Goal: Transaction & Acquisition: Subscribe to service/newsletter

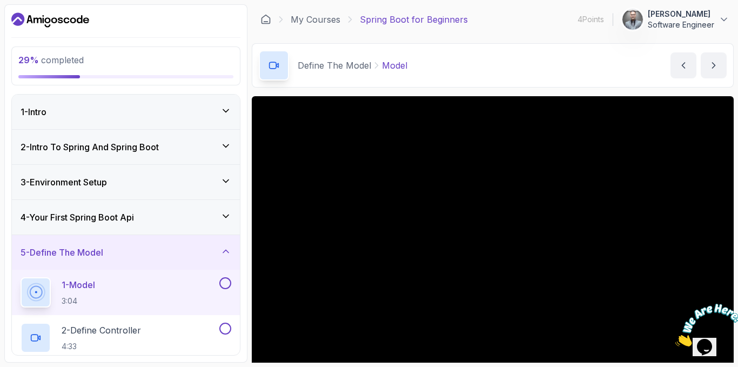
scroll to position [54, 0]
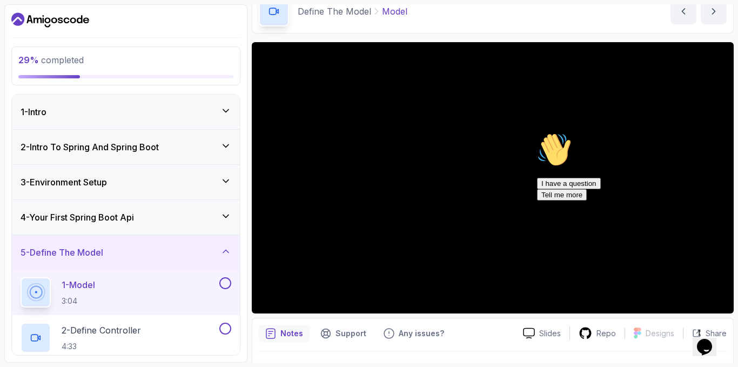
click at [55, 23] on icon "Dashboard" at bounding box center [50, 19] width 78 height 17
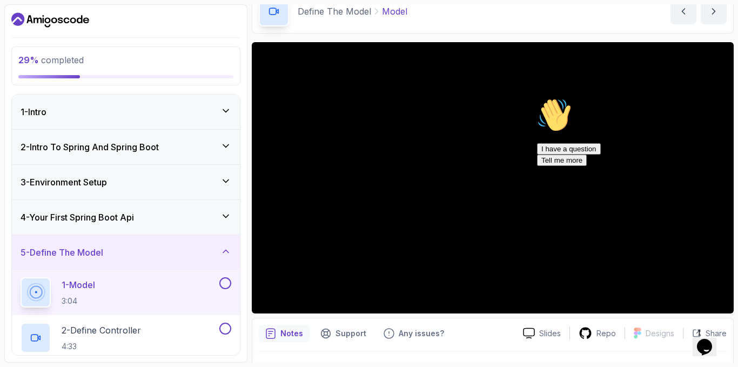
click at [537, 98] on icon "Chat attention grabber" at bounding box center [537, 98] width 0 height 0
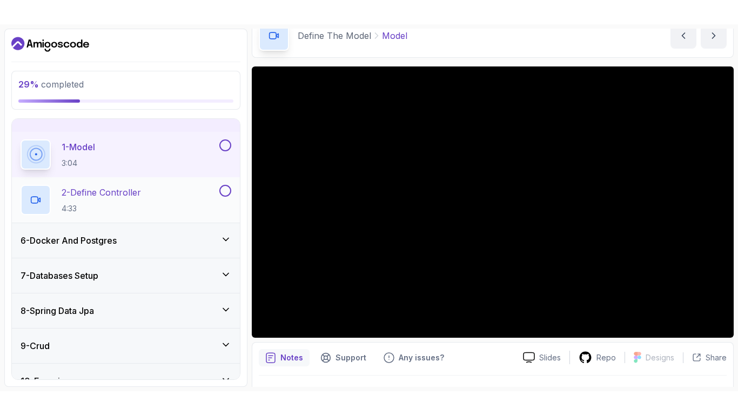
scroll to position [108, 0]
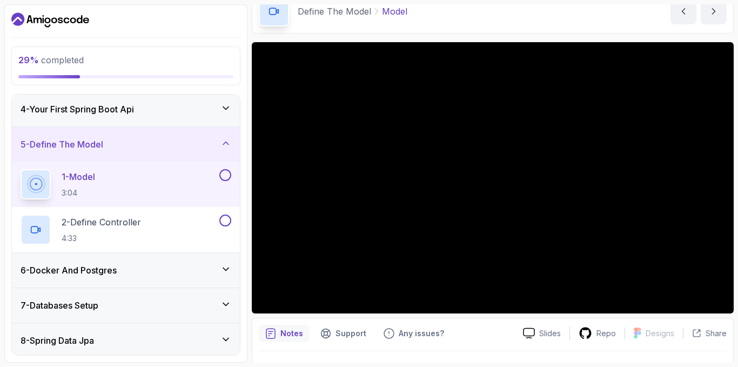
click at [226, 178] on button at bounding box center [225, 175] width 12 height 12
click at [134, 224] on p "2 - Define Controller" at bounding box center [101, 221] width 79 height 13
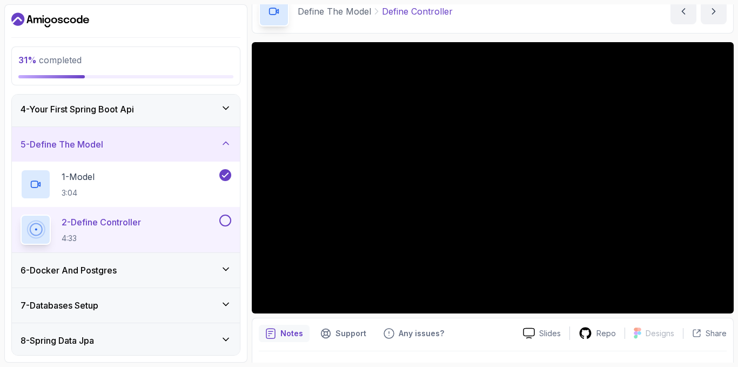
click at [133, 224] on p "2 - Define Controller" at bounding box center [101, 221] width 79 height 13
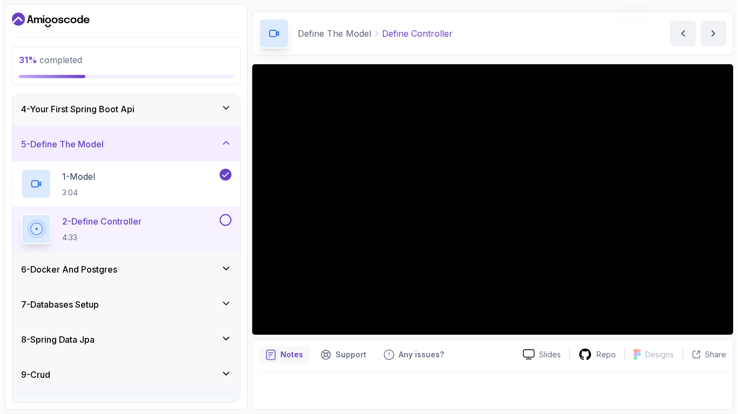
scroll to position [32, 0]
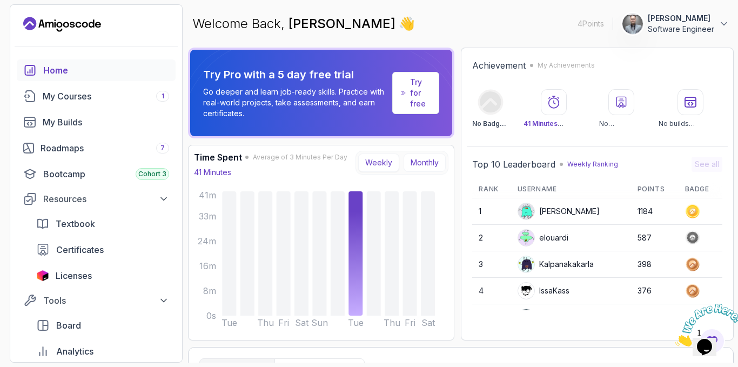
click at [439, 165] on button "Monthly" at bounding box center [424, 162] width 42 height 18
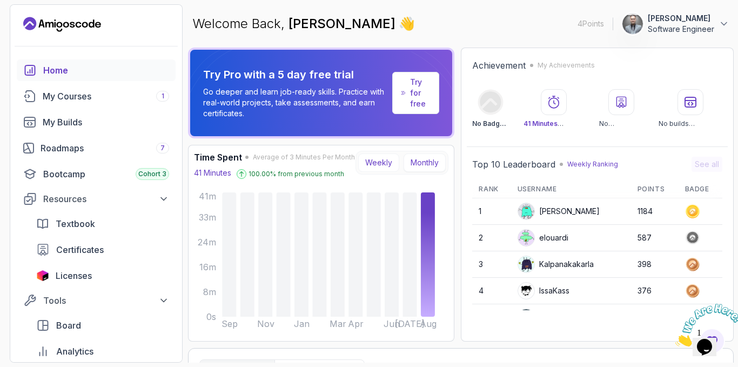
click at [376, 168] on button "Weekly" at bounding box center [378, 162] width 41 height 18
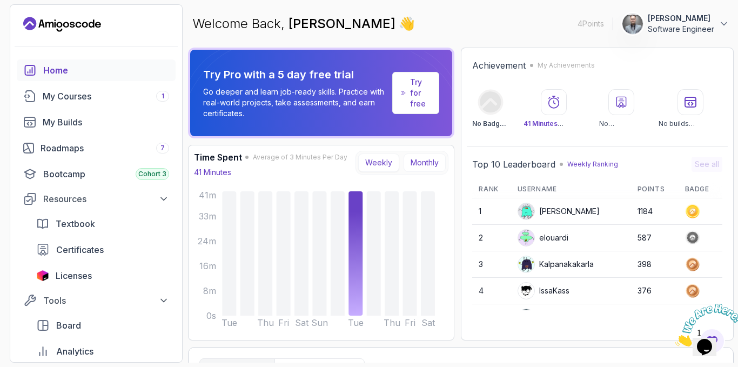
click at [422, 157] on button "Monthly" at bounding box center [424, 162] width 42 height 18
click at [388, 164] on button "Weekly" at bounding box center [378, 162] width 41 height 18
click at [554, 102] on icon at bounding box center [554, 102] width 10 height 12
click at [618, 103] on icon at bounding box center [621, 102] width 13 height 13
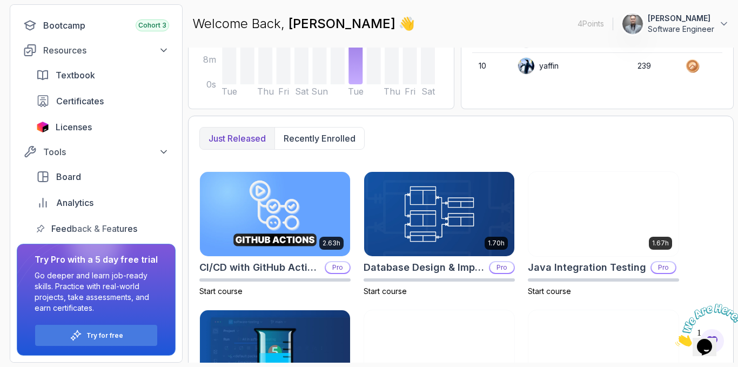
scroll to position [108, 0]
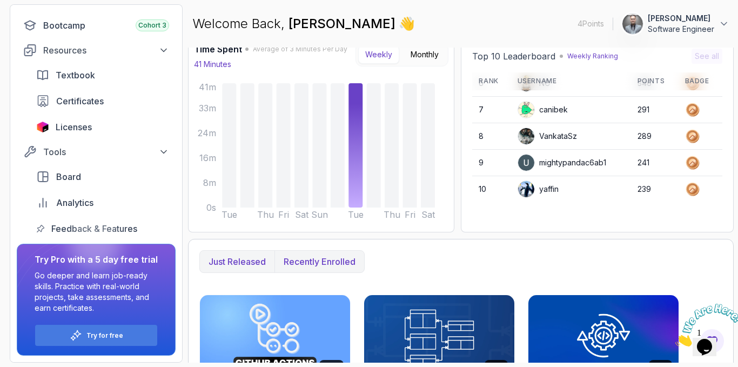
click at [319, 269] on button "Recently enrolled" at bounding box center [319, 262] width 90 height 22
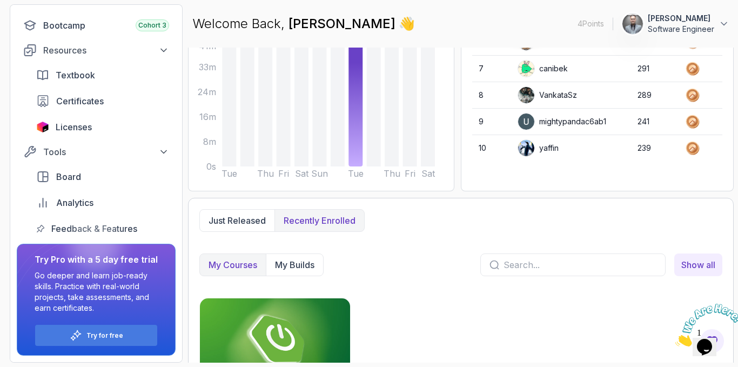
scroll to position [221, 0]
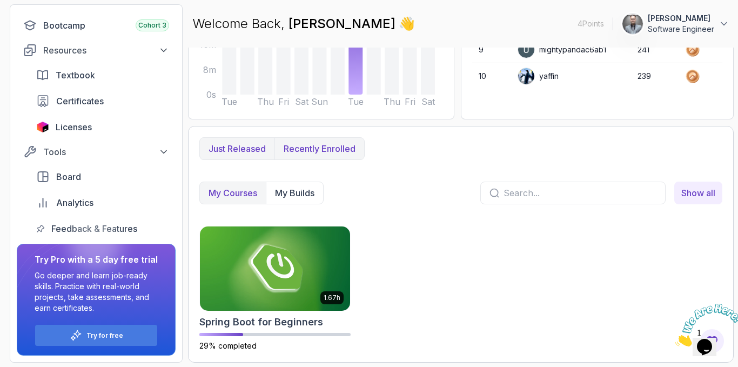
click at [241, 149] on p "Just released" at bounding box center [236, 148] width 57 height 13
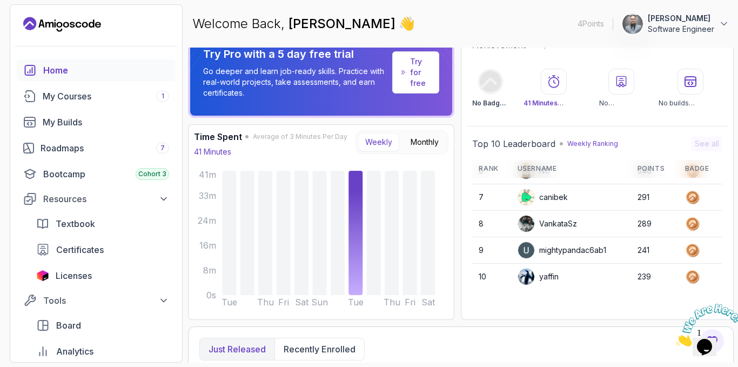
scroll to position [0, 0]
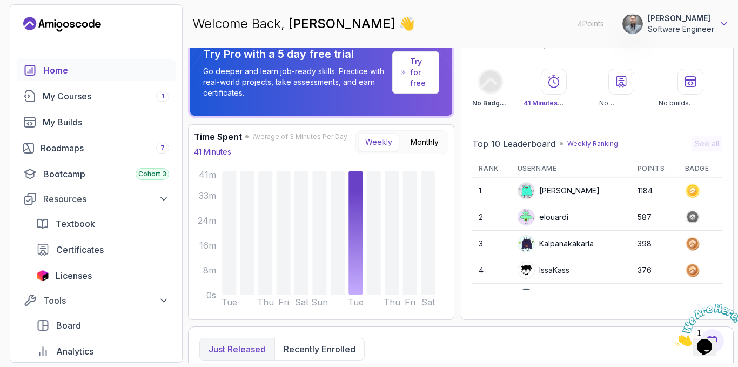
click at [723, 24] on icon at bounding box center [723, 24] width 5 height 3
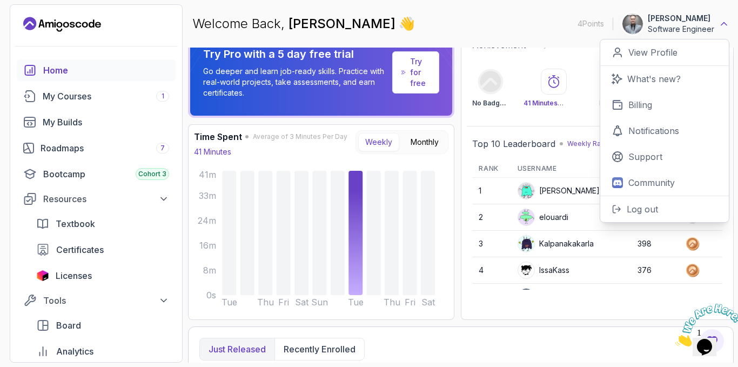
click at [723, 24] on icon at bounding box center [723, 23] width 11 height 11
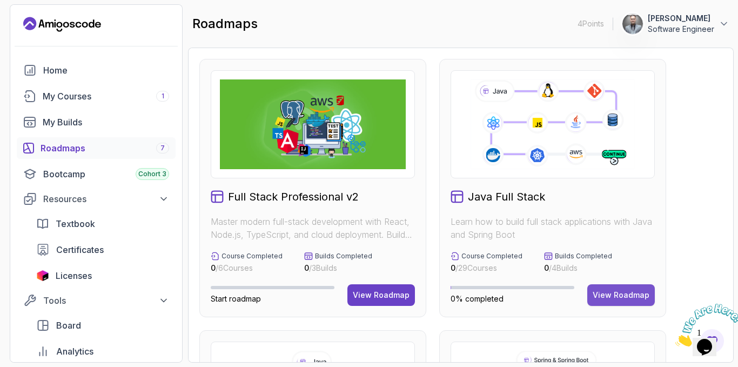
click at [613, 298] on div "View Roadmap" at bounding box center [620, 294] width 57 height 11
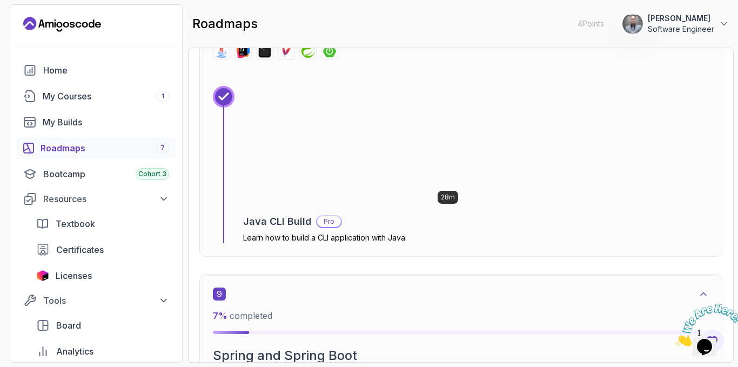
scroll to position [3726, 0]
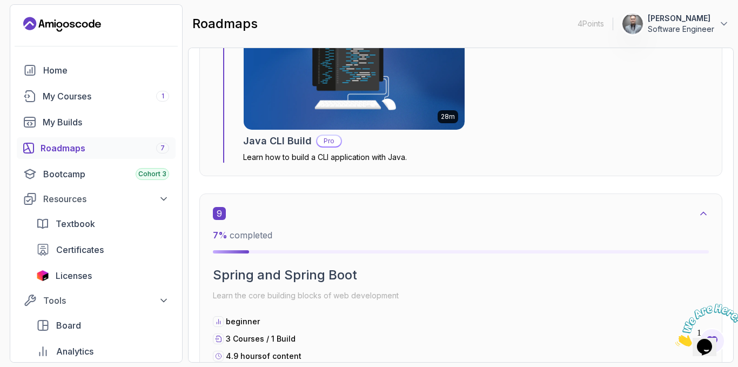
click at [675, 339] on icon "Close" at bounding box center [675, 343] width 0 height 9
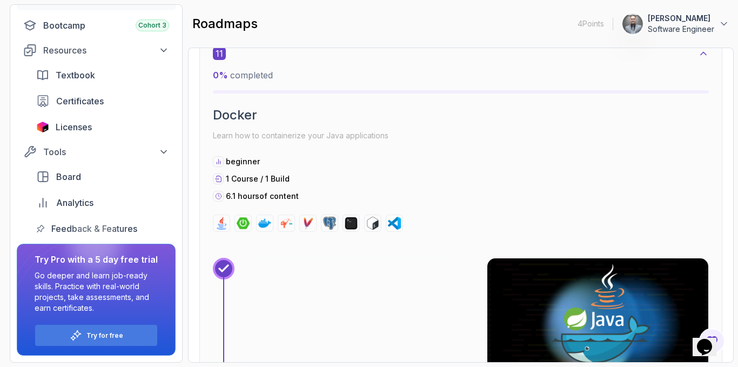
scroll to position [5184, 0]
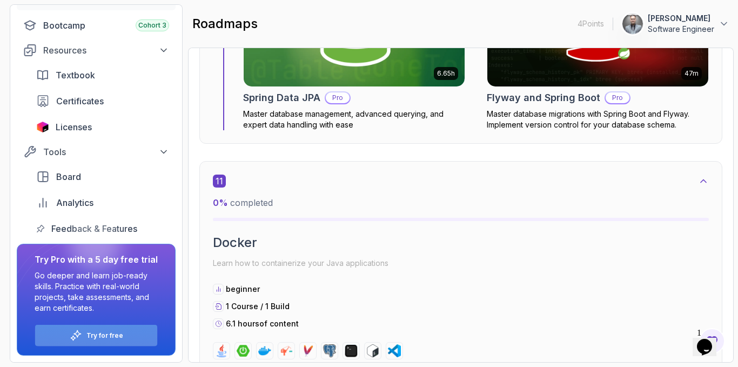
click at [50, 328] on div "Try for free" at bounding box center [96, 335] width 122 height 21
click at [77, 331] on icon at bounding box center [76, 335] width 12 height 12
click at [94, 339] on p "Try for free" at bounding box center [104, 335] width 37 height 9
click at [94, 340] on div "Try for free" at bounding box center [96, 335] width 122 height 21
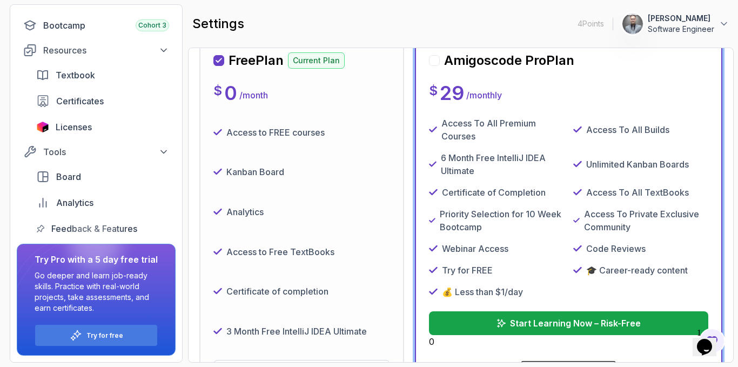
scroll to position [172, 0]
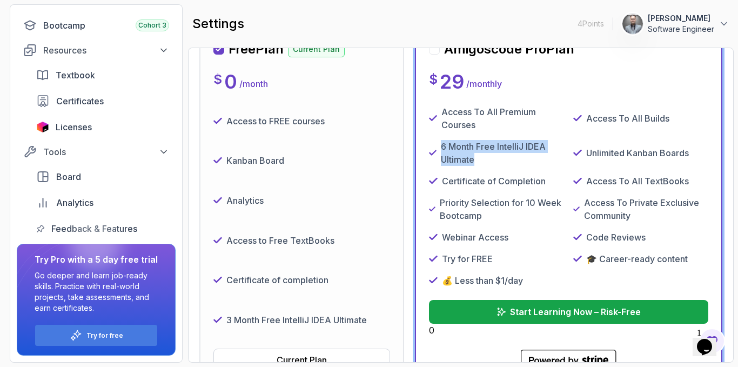
drag, startPoint x: 486, startPoint y: 159, endPoint x: 446, endPoint y: 141, distance: 43.8
click at [439, 140] on div "6 Month Free IntelliJ IDEA Ultimate" at bounding box center [496, 153] width 135 height 26
click at [502, 161] on p "6 Month Free IntelliJ IDEA Ultimate" at bounding box center [502, 153] width 123 height 26
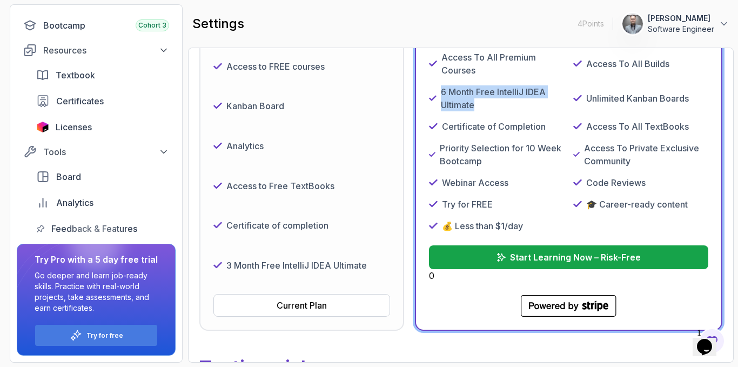
scroll to position [226, 0]
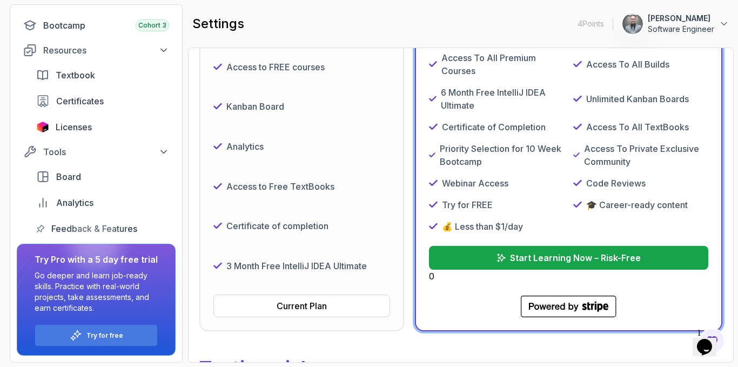
click at [486, 164] on p "Priority Selection for 10 Week Bootcamp" at bounding box center [502, 155] width 124 height 26
click at [482, 136] on div "Access To All Premium Courses Access To All Builds 6 Month Free IntelliJ IDEA U…" at bounding box center [568, 141] width 279 height 181
click at [547, 258] on p "Start Learning Now – Risk-Free" at bounding box center [575, 257] width 132 height 13
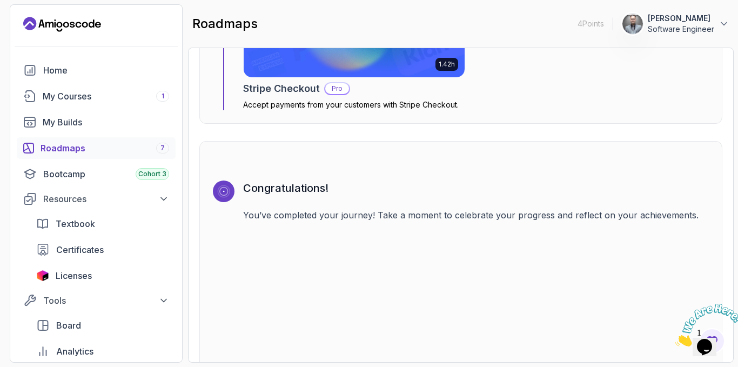
scroll to position [3628, 0]
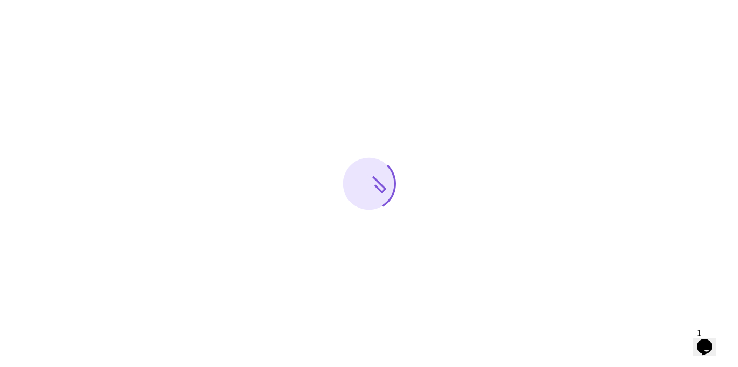
click at [710, 166] on div at bounding box center [369, 183] width 738 height 367
click at [714, 272] on div at bounding box center [369, 183] width 738 height 367
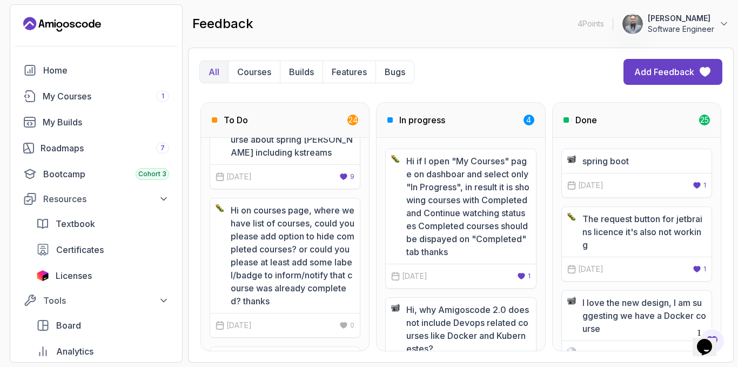
scroll to position [270, 0]
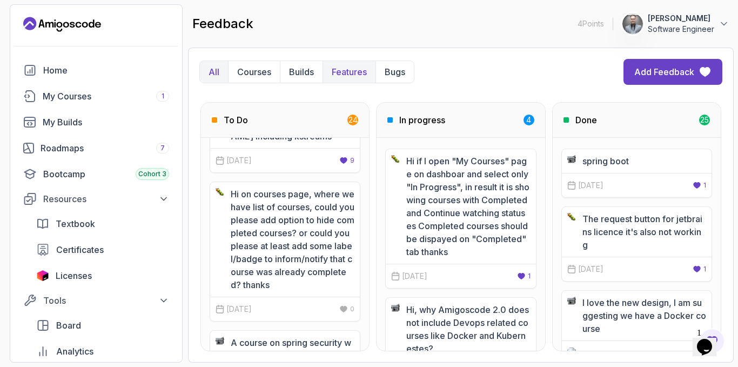
click at [359, 72] on p "Features" at bounding box center [349, 71] width 35 height 13
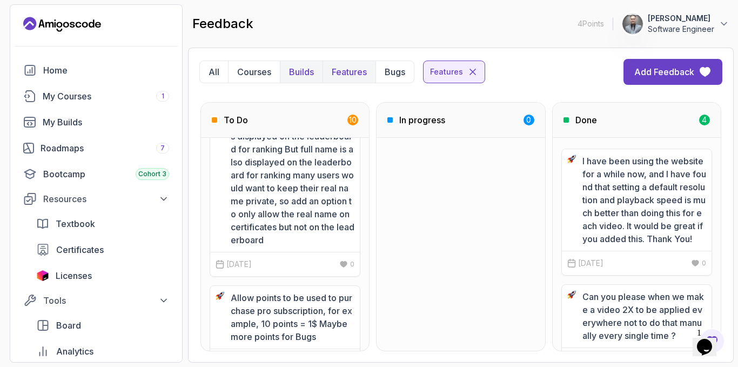
click at [289, 77] on p "Builds" at bounding box center [301, 71] width 25 height 13
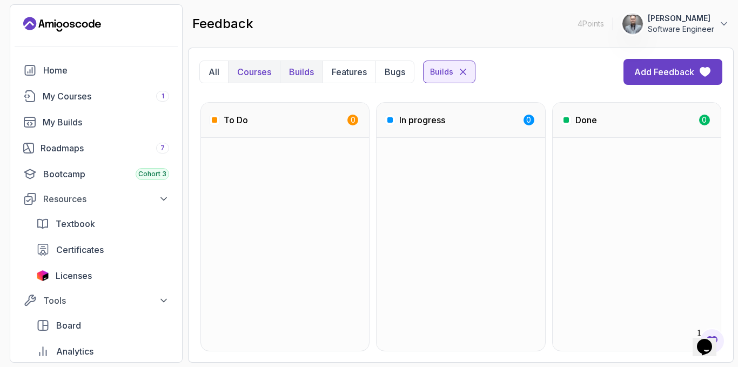
click at [251, 73] on p "Courses" at bounding box center [254, 71] width 34 height 13
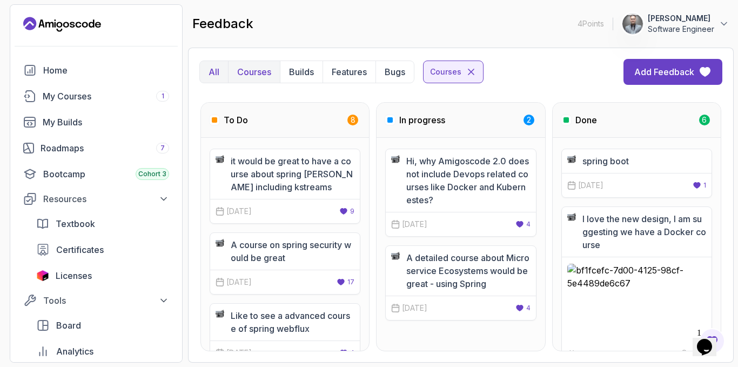
click at [211, 78] on button "All" at bounding box center [214, 72] width 28 height 22
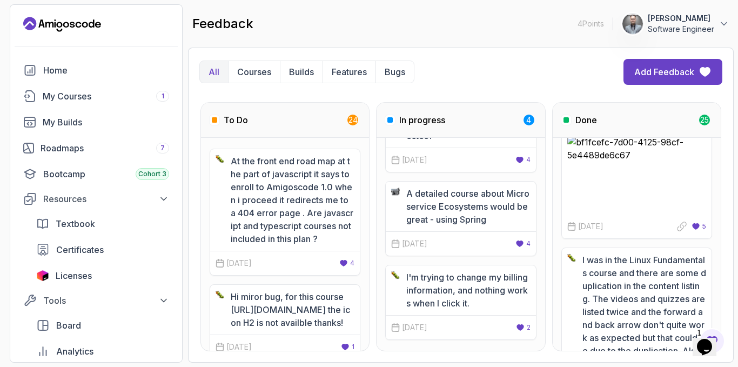
scroll to position [216, 0]
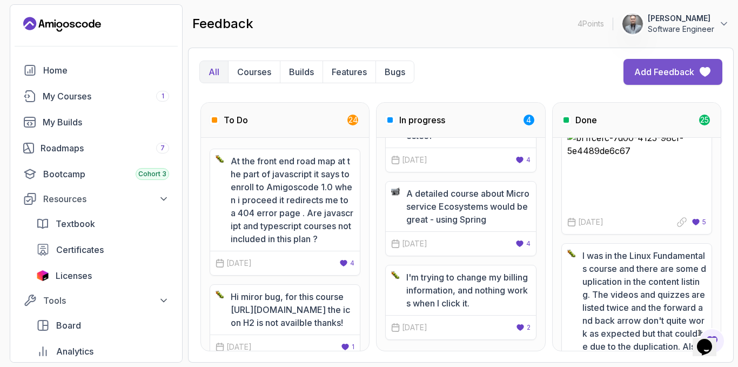
click at [662, 83] on button "Add Feedback" at bounding box center [672, 72] width 99 height 26
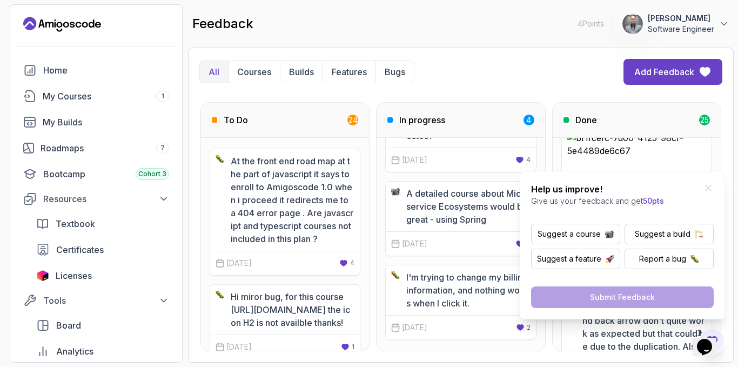
click at [319, 50] on div "All Courses Builds Features Bugs Add Feedback To Do 24 At the front end road ma…" at bounding box center [460, 205] width 545 height 315
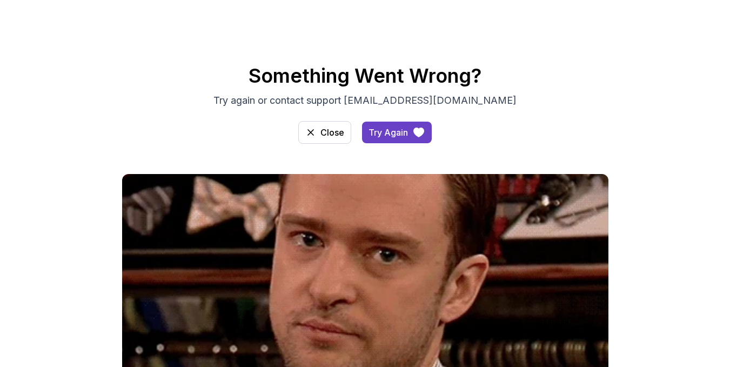
click at [311, 131] on icon "access-dashboard" at bounding box center [310, 132] width 11 height 11
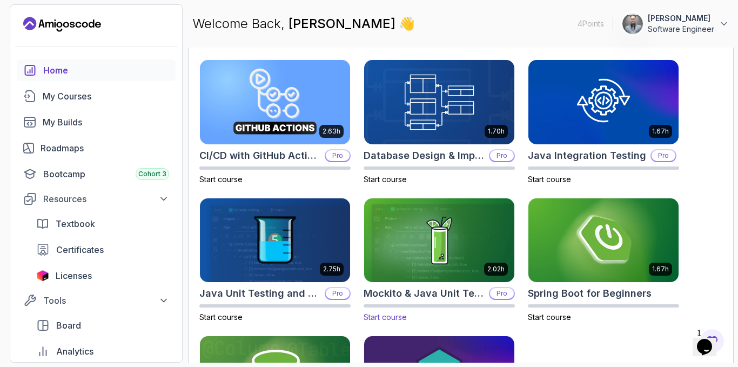
scroll to position [453, 0]
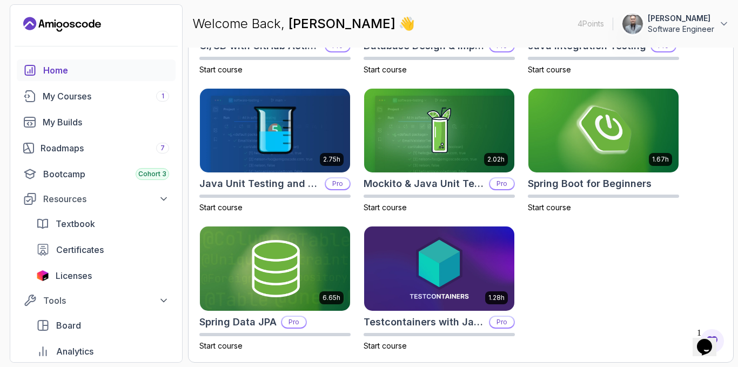
click at [632, 280] on div "2.63h CI/CD with GitHub Actions Pro Start course 1.70h Database Design & Implem…" at bounding box center [460, 150] width 523 height 401
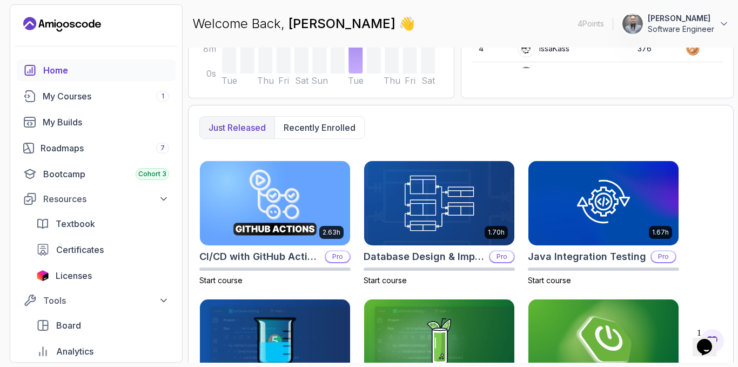
scroll to position [75, 0]
